Goal: Communication & Community: Answer question/provide support

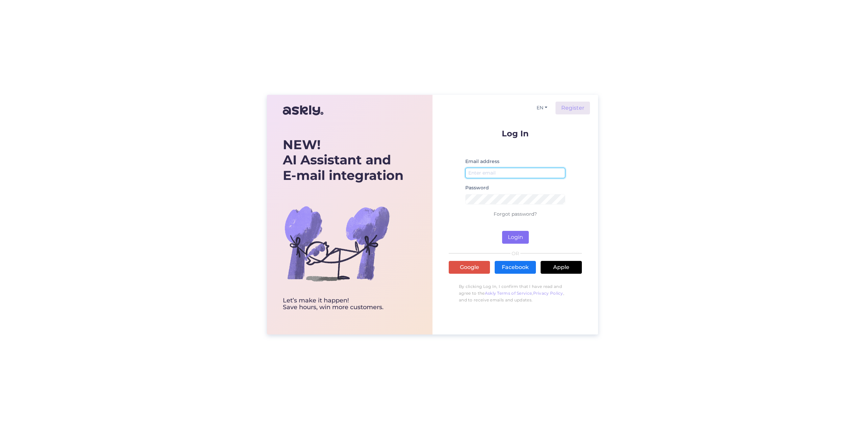
type input "[EMAIL_ADDRESS][DOMAIN_NAME]"
click at [511, 231] on button "Login" at bounding box center [515, 237] width 27 height 13
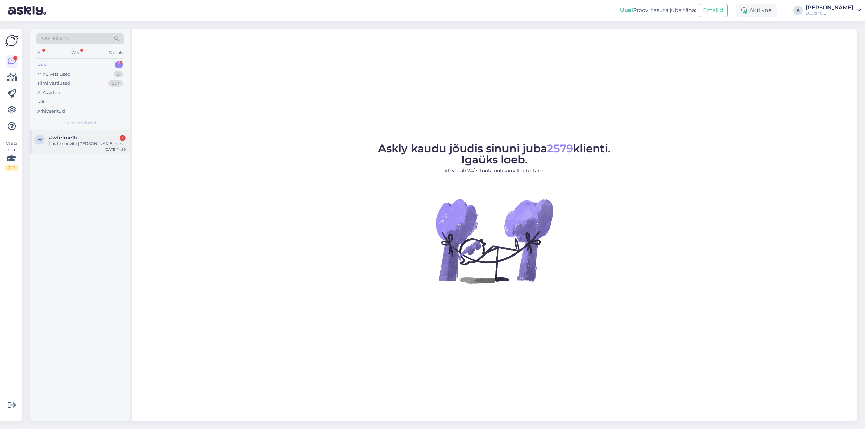
click at [68, 143] on div "Kas te soovite [PERSON_NAME] näha" at bounding box center [87, 144] width 77 height 6
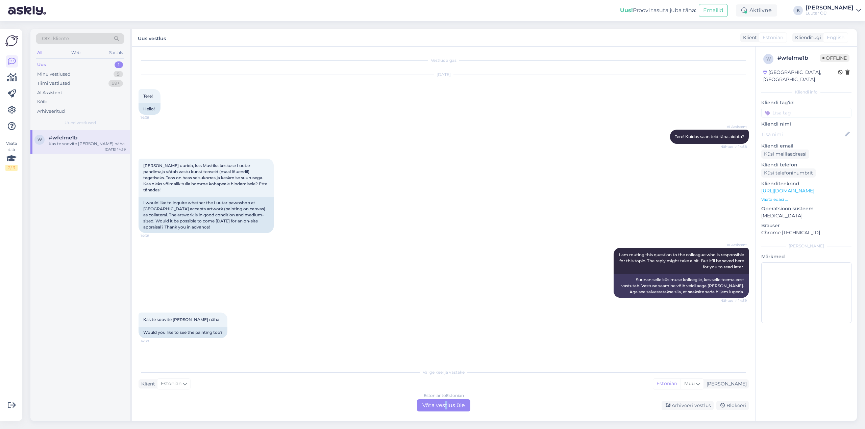
click at [446, 407] on div "Estonian to Estonian Võta vestlus üle" at bounding box center [443, 406] width 53 height 12
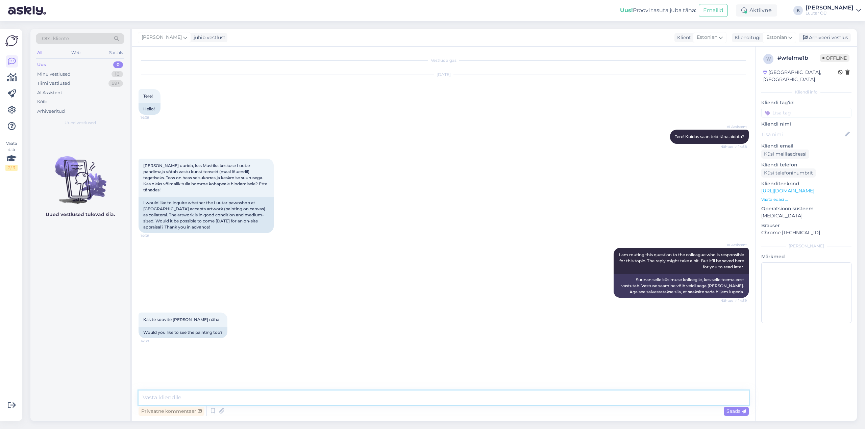
click at [355, 393] on textarea at bounding box center [443, 398] width 610 height 14
type textarea "Tere!"
type textarea "homme on kõik esindused suletud"
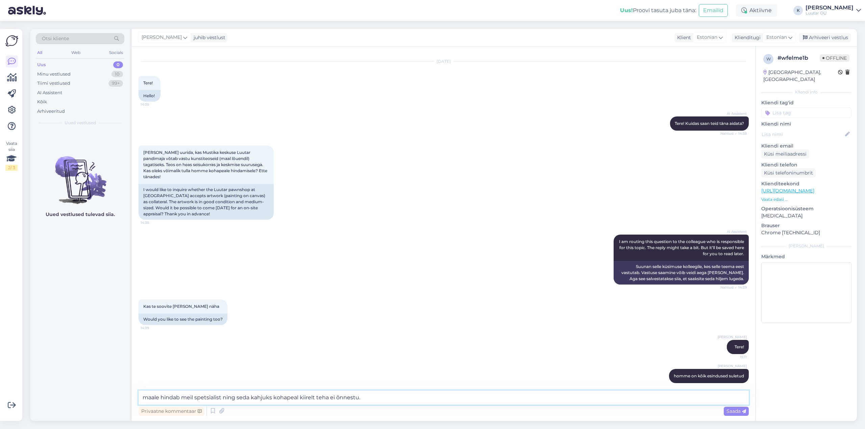
type textarea "maale hindab meil spetsialist ning seda kahjuks kohapeal kiirelt teha ei õnnest…"
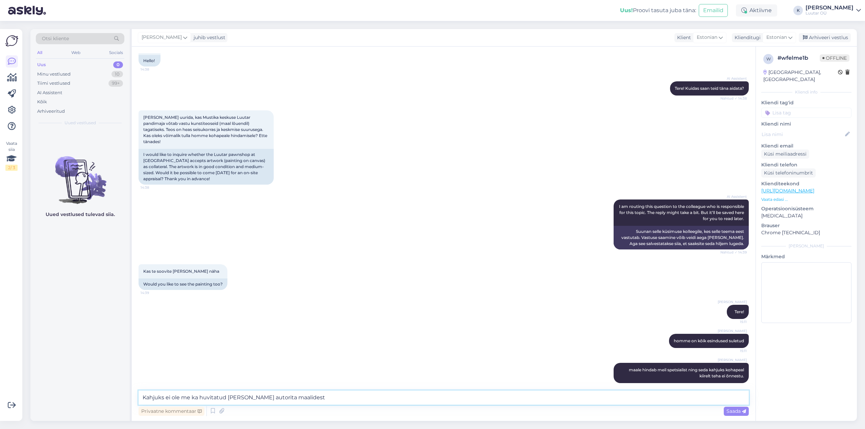
click at [202, 401] on textarea "Kahjuks ei ole me ka huvitatud [PERSON_NAME] autorita maalidest" at bounding box center [443, 398] width 610 height 14
click at [293, 398] on textarea "Kahjuks ei ole me huvitatud [PERSON_NAME] autorita maalidest" at bounding box center [443, 398] width 610 height 14
type textarea "Kahjuks ei ole me huvitatud ilma autorita maalidest, võtame ainult tuntud kunst…"
